Goal: Task Accomplishment & Management: Manage account settings

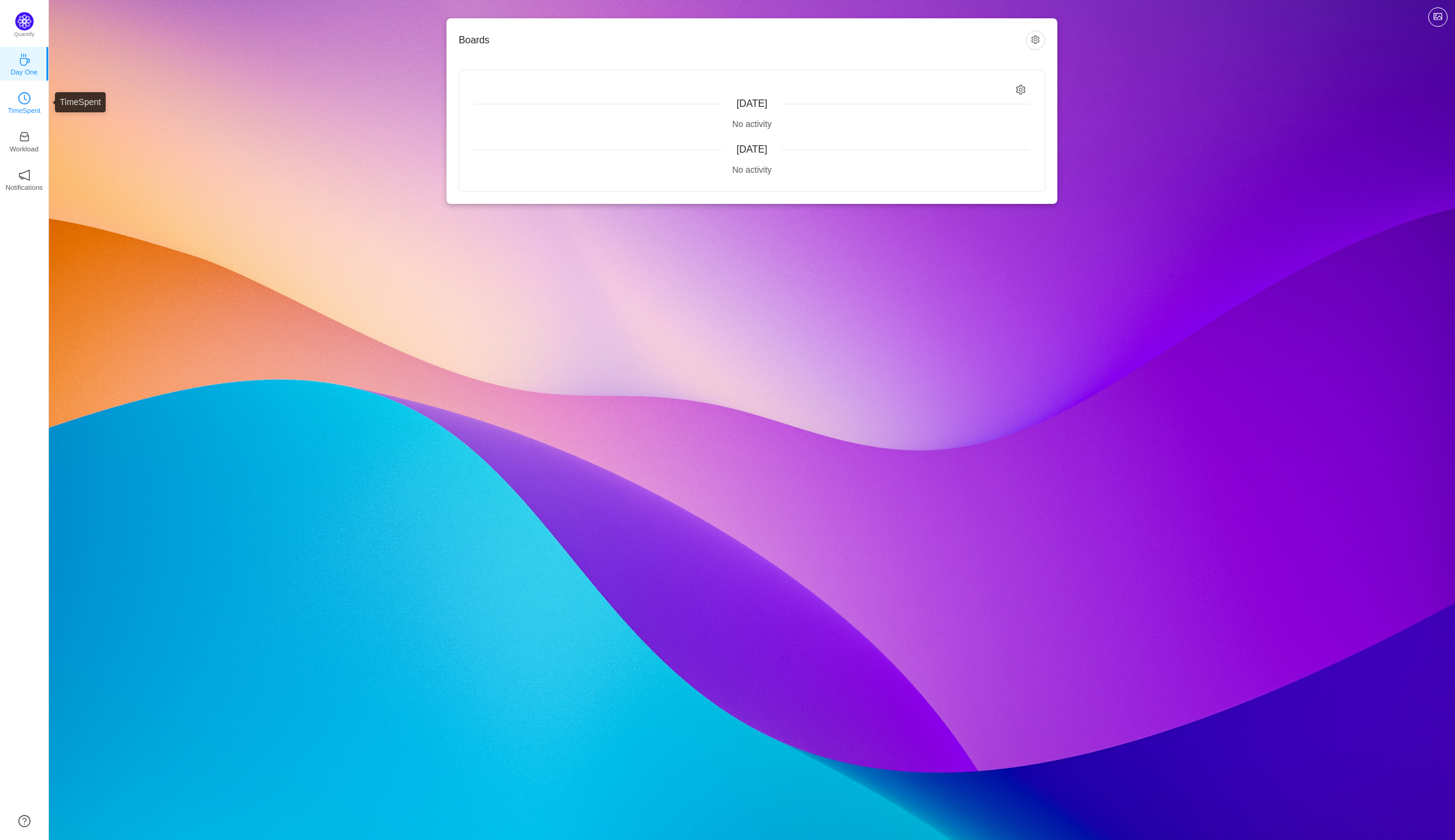
click at [24, 106] on p "TimeSpent" at bounding box center [24, 110] width 33 height 11
click at [723, 97] on div "[DATE]" at bounding box center [752, 104] width 556 height 15
click at [759, 149] on span "Yesterday" at bounding box center [752, 149] width 31 height 10
click at [759, 163] on div "No activity" at bounding box center [752, 170] width 556 height 13
click at [1039, 42] on button "button" at bounding box center [1035, 40] width 20 height 20
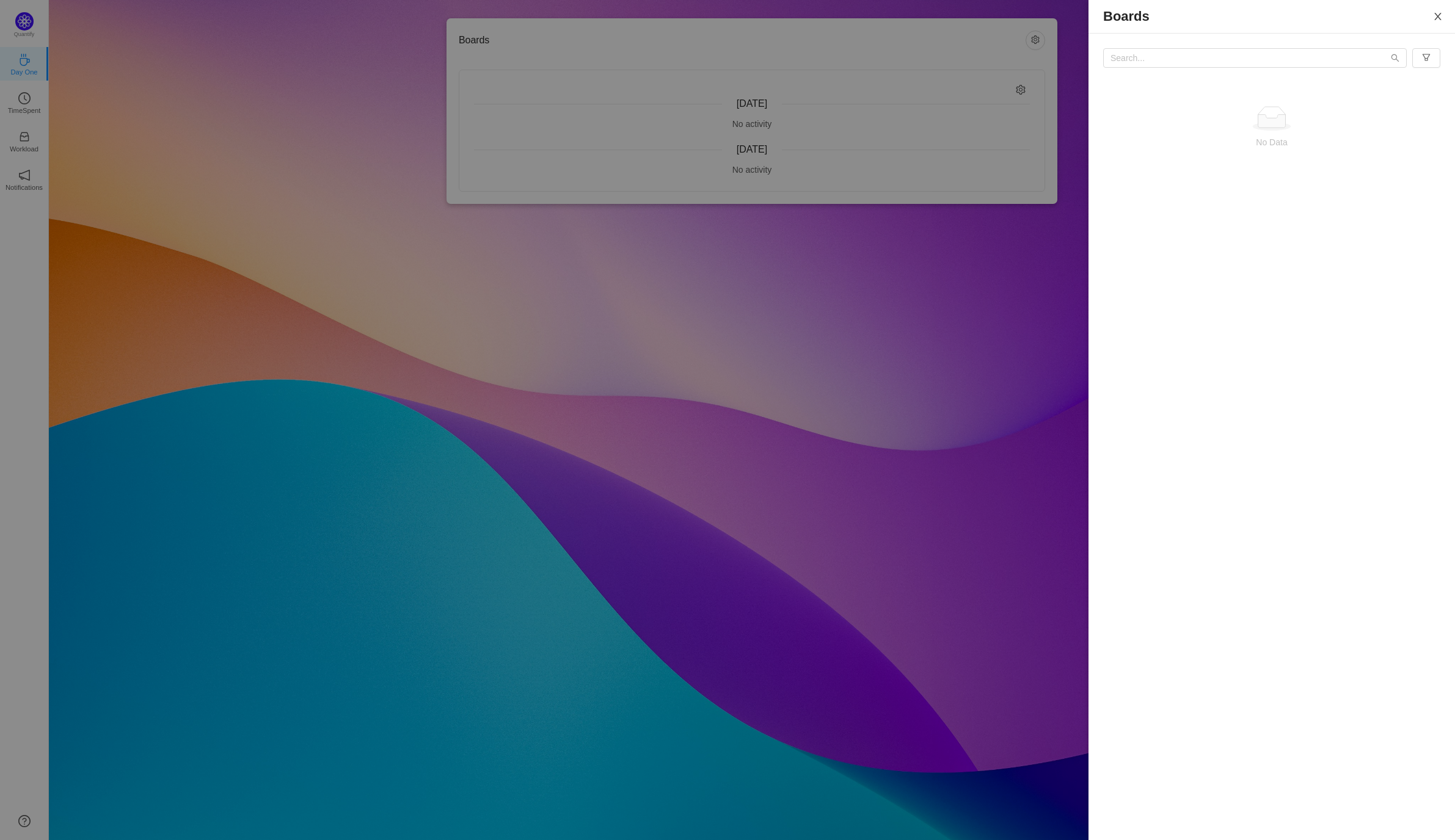
click at [1436, 15] on icon "icon: close" at bounding box center [1437, 17] width 7 height 8
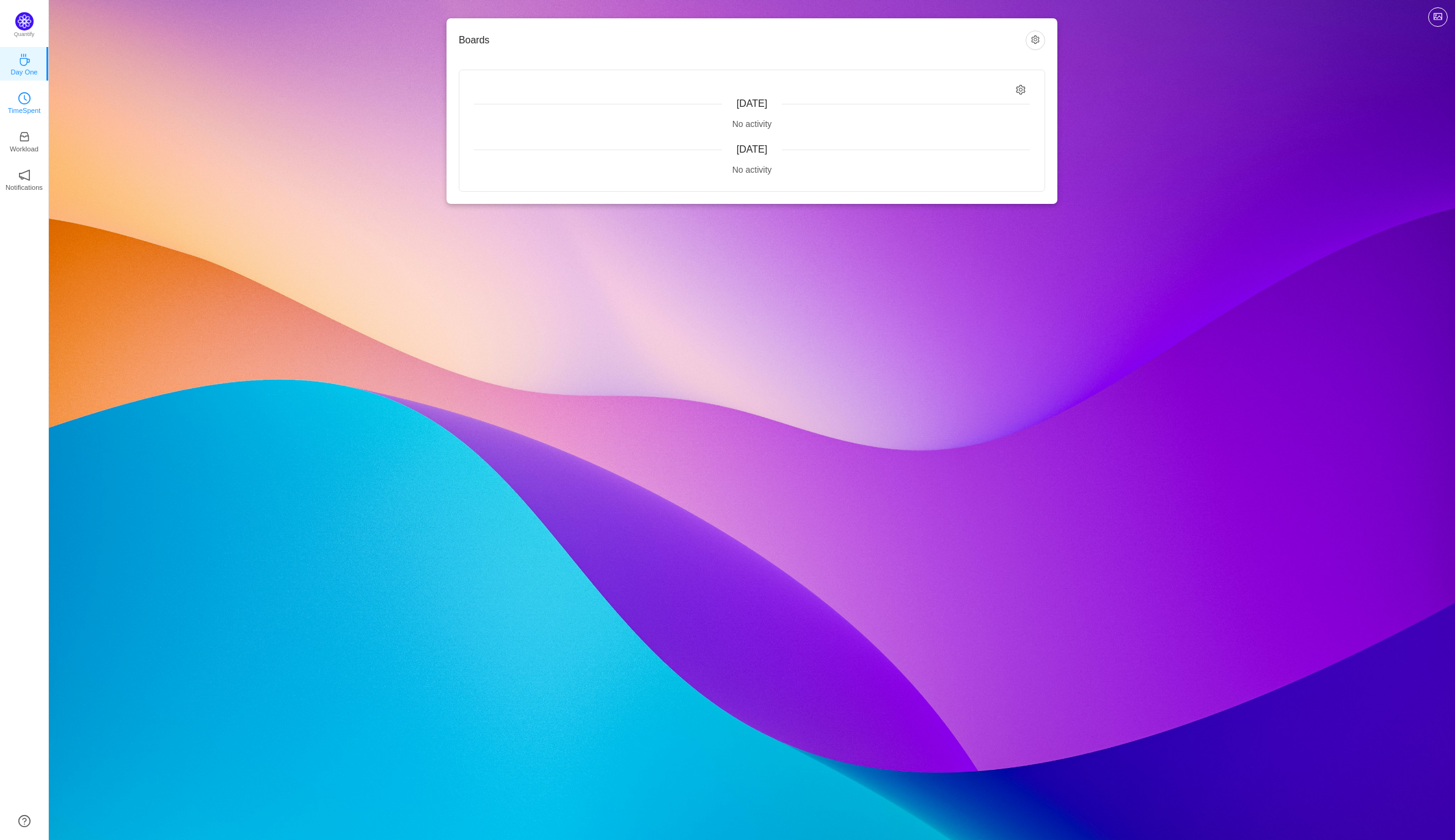
click at [24, 109] on p "TimeSpent" at bounding box center [24, 110] width 33 height 11
click at [27, 100] on icon "icon: clock-circle" at bounding box center [24, 98] width 12 height 12
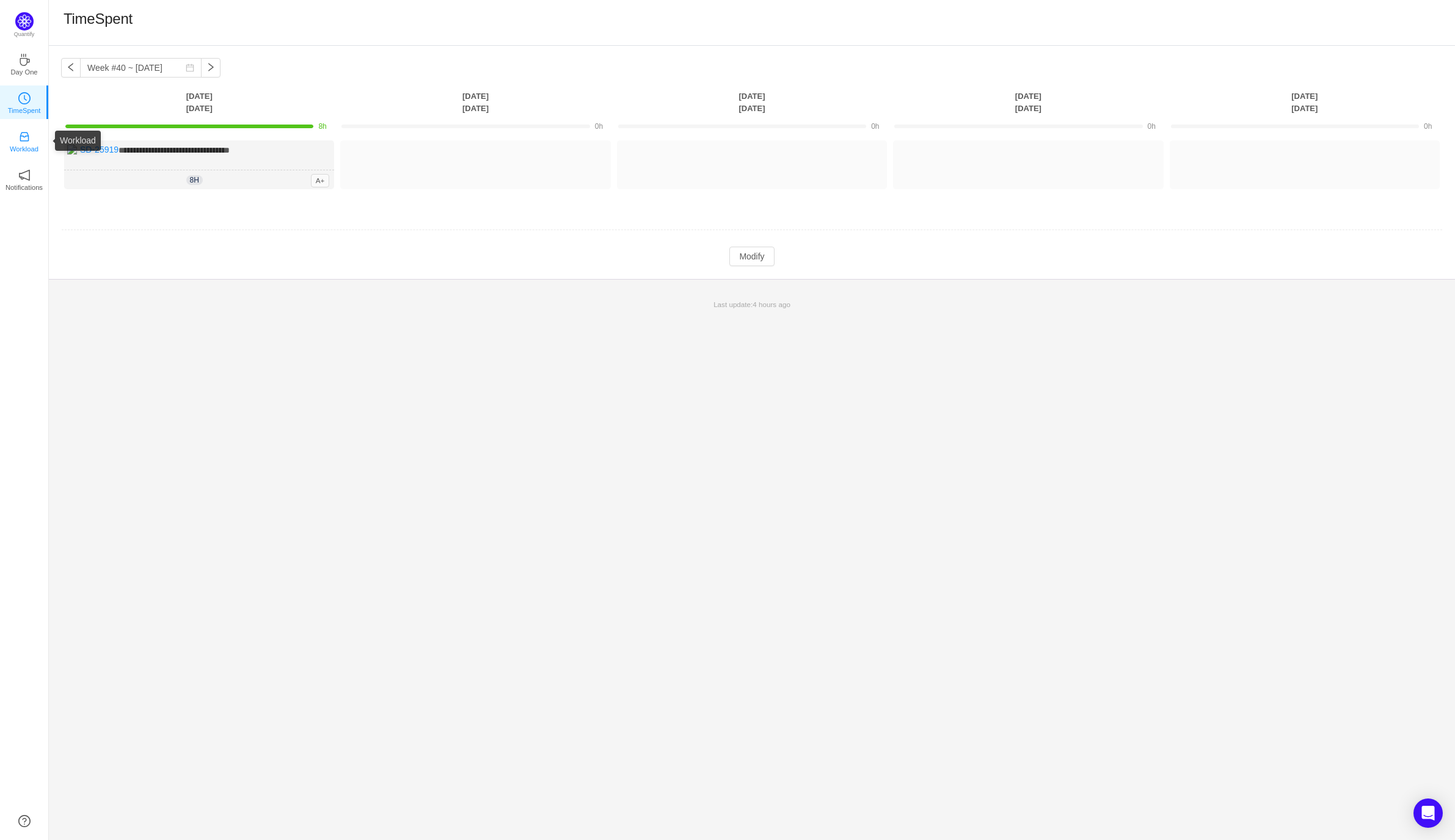
click at [31, 144] on p "Workload" at bounding box center [24, 149] width 29 height 11
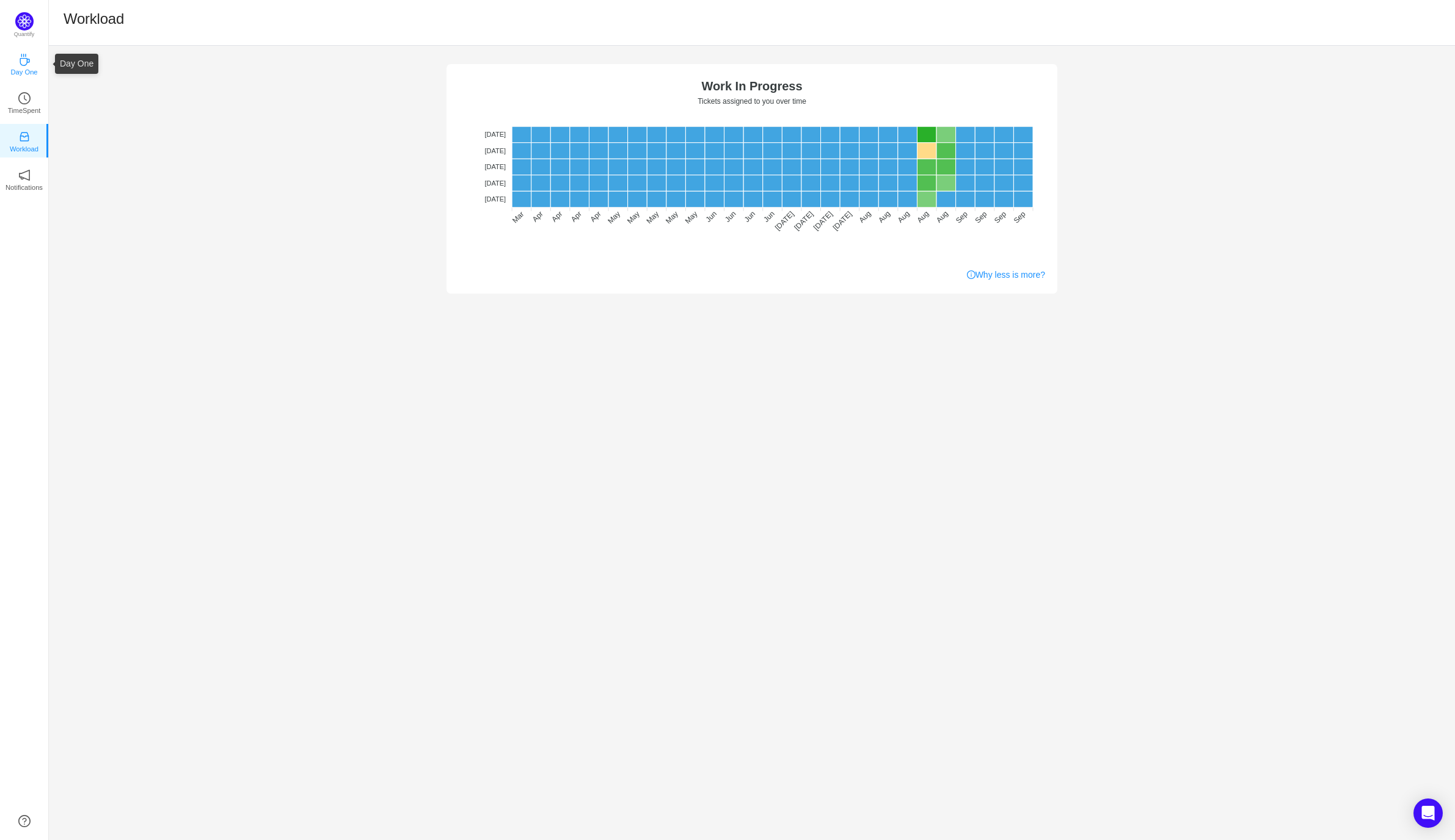
click at [18, 69] on link "Day One" at bounding box center [24, 63] width 12 height 12
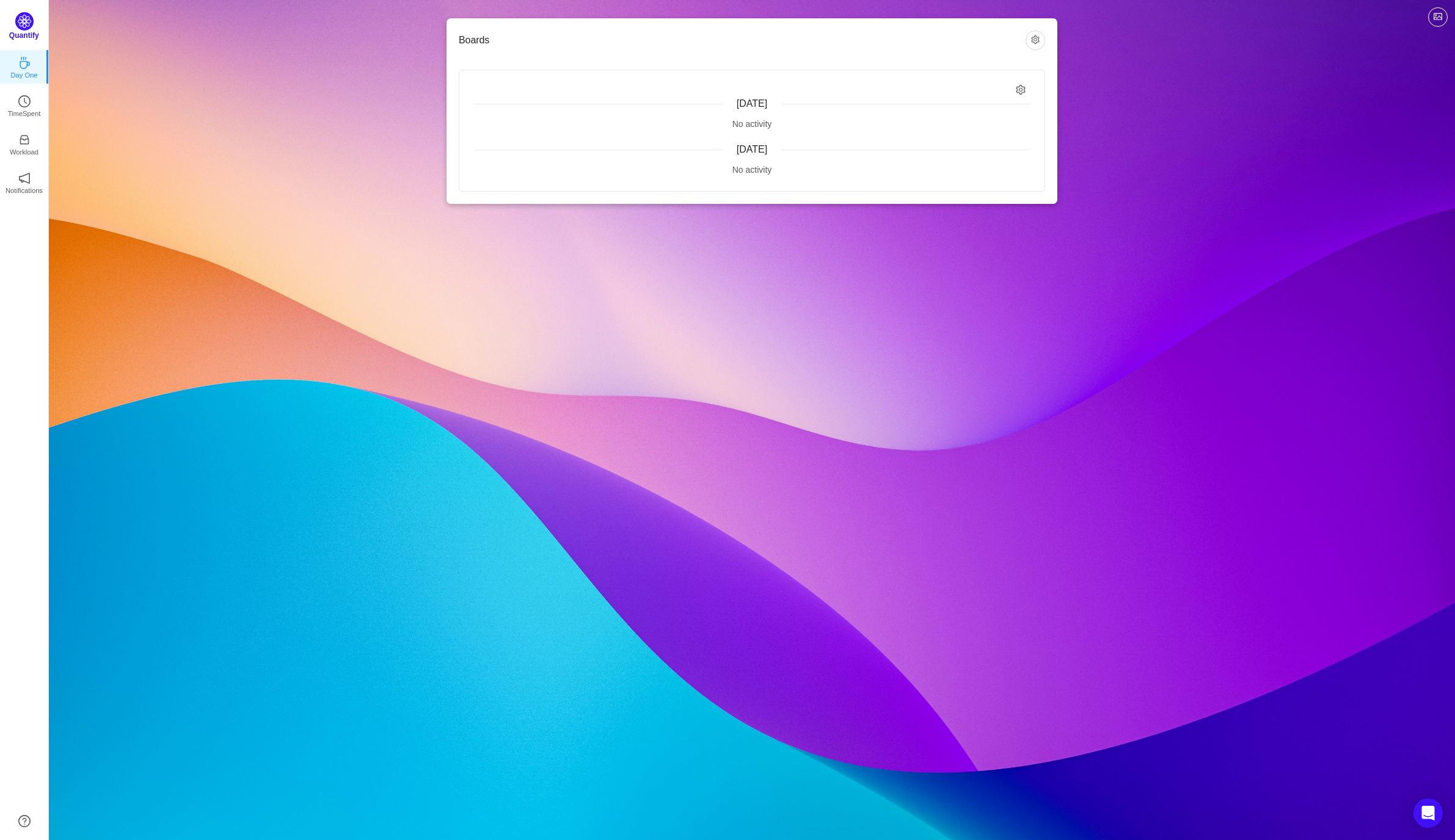
click at [41, 35] on div "Quantify" at bounding box center [24, 30] width 48 height 36
click at [546, 427] on div "Boards Today No activity Yesterday No activity Quantify Day One TimeSpent Workl…" at bounding box center [752, 420] width 1406 height 840
click at [298, 29] on div "Boards Today No activity Yesterday No activity" at bounding box center [752, 111] width 1406 height 223
